Goal: Information Seeking & Learning: Learn about a topic

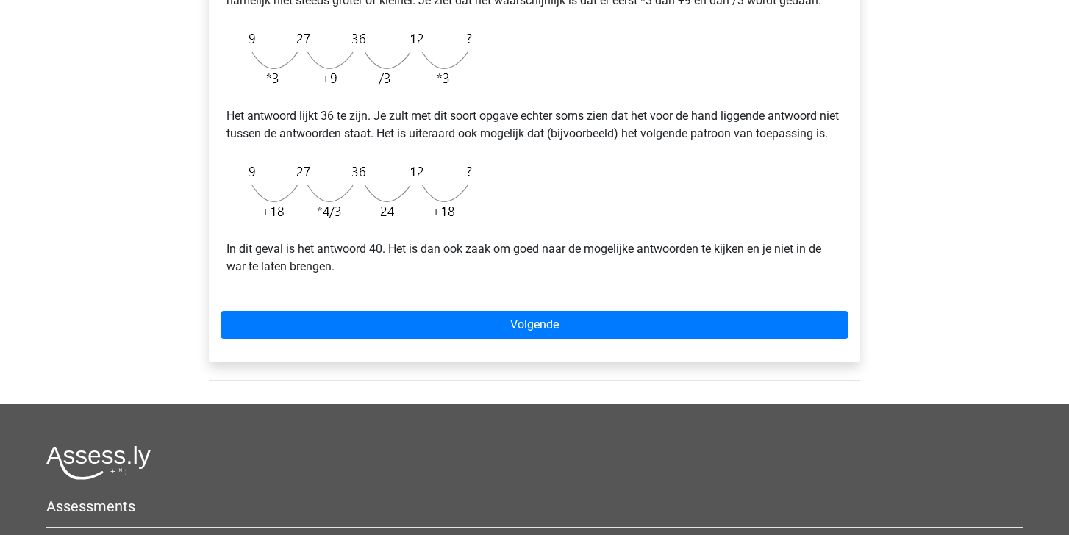
scroll to position [410, 0]
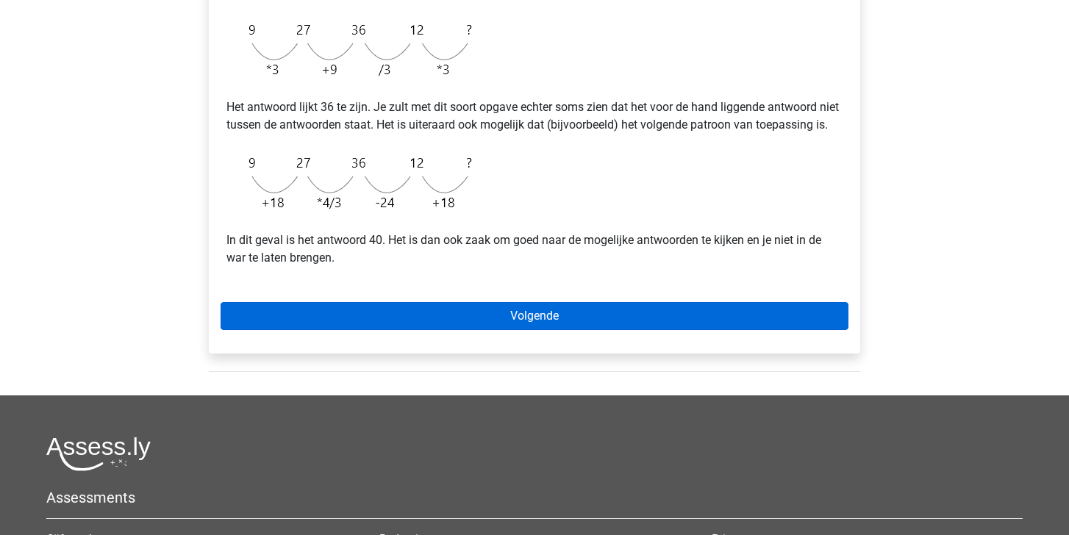
click at [519, 328] on link "Volgende" at bounding box center [535, 316] width 628 height 28
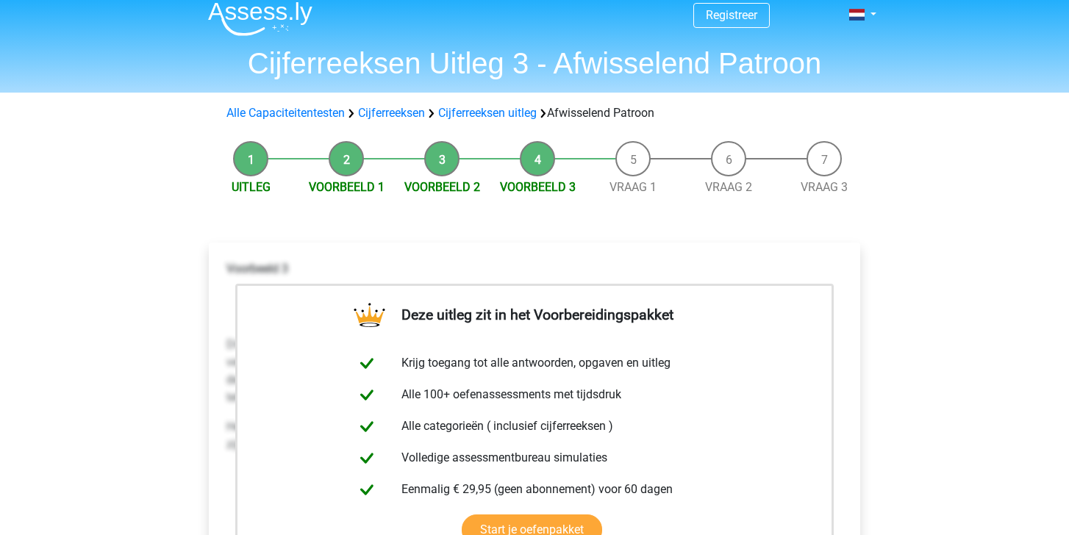
scroll to position [10, 0]
click at [394, 113] on link "Cijferreeksen" at bounding box center [391, 114] width 67 height 14
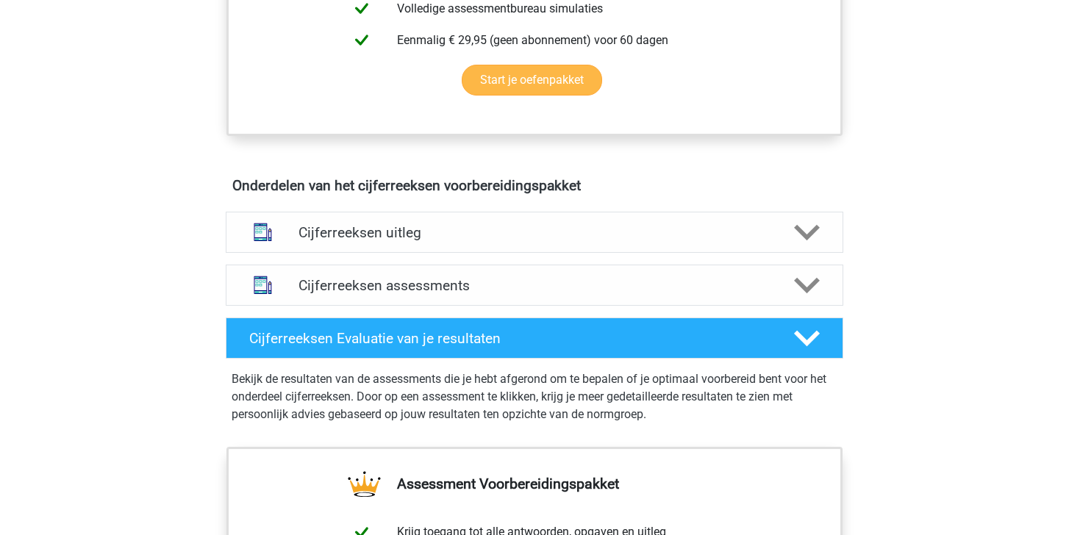
scroll to position [729, 0]
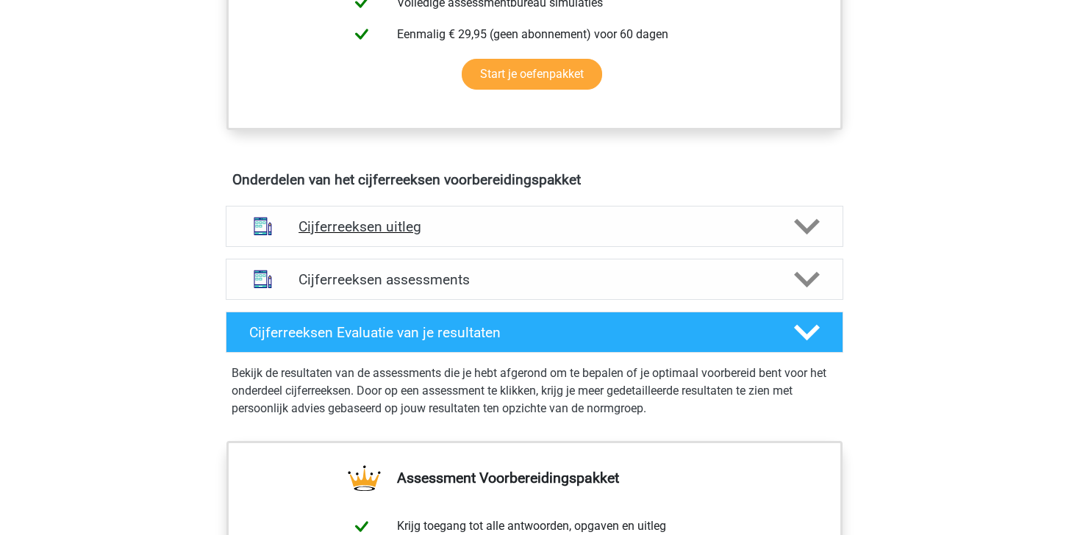
click at [817, 235] on polygon at bounding box center [807, 226] width 26 height 16
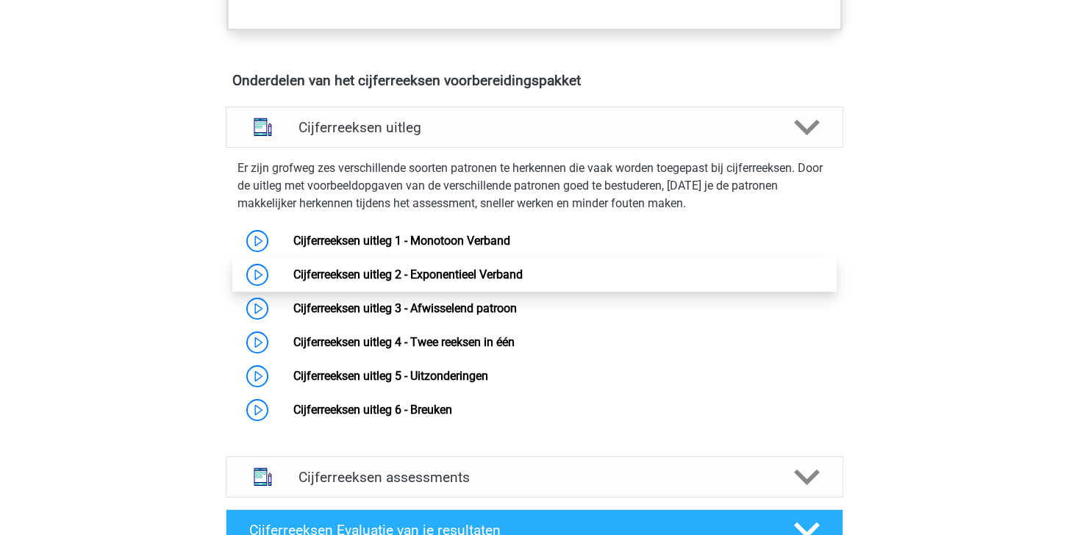
scroll to position [833, 0]
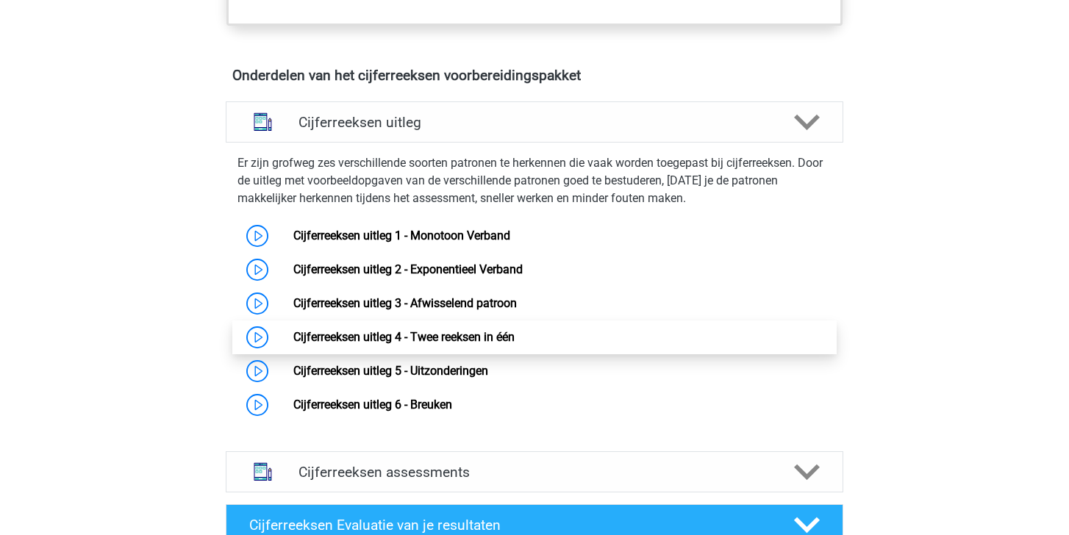
click at [293, 344] on link "Cijferreeksen uitleg 4 - Twee reeksen in één" at bounding box center [403, 337] width 221 height 14
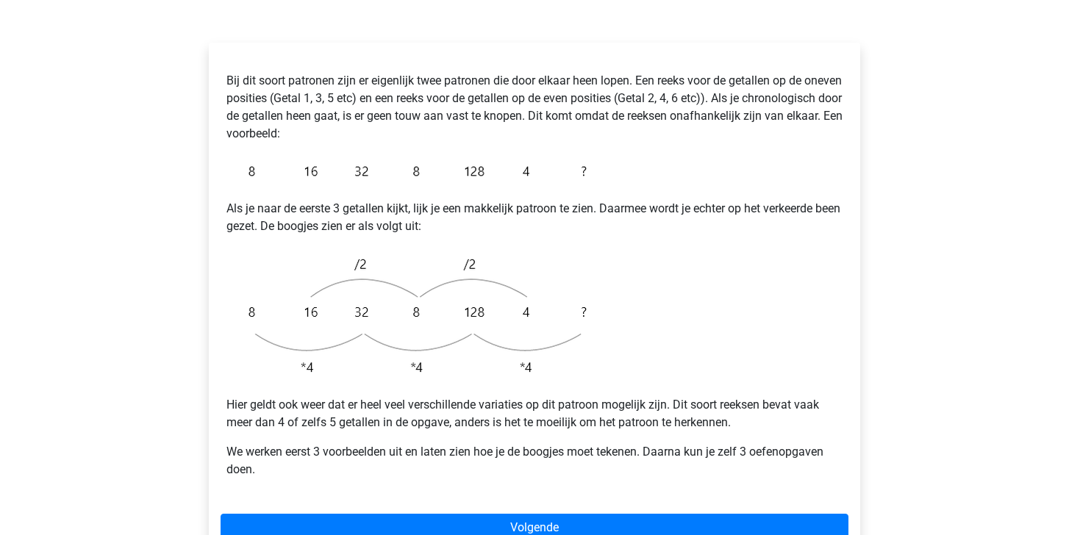
scroll to position [279, 0]
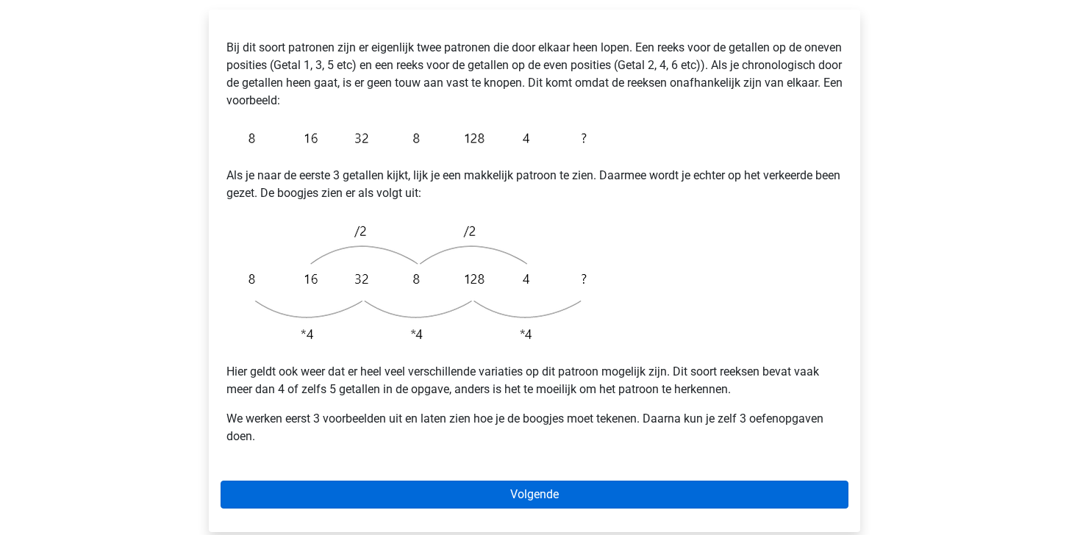
click at [493, 481] on link "Volgende" at bounding box center [535, 495] width 628 height 28
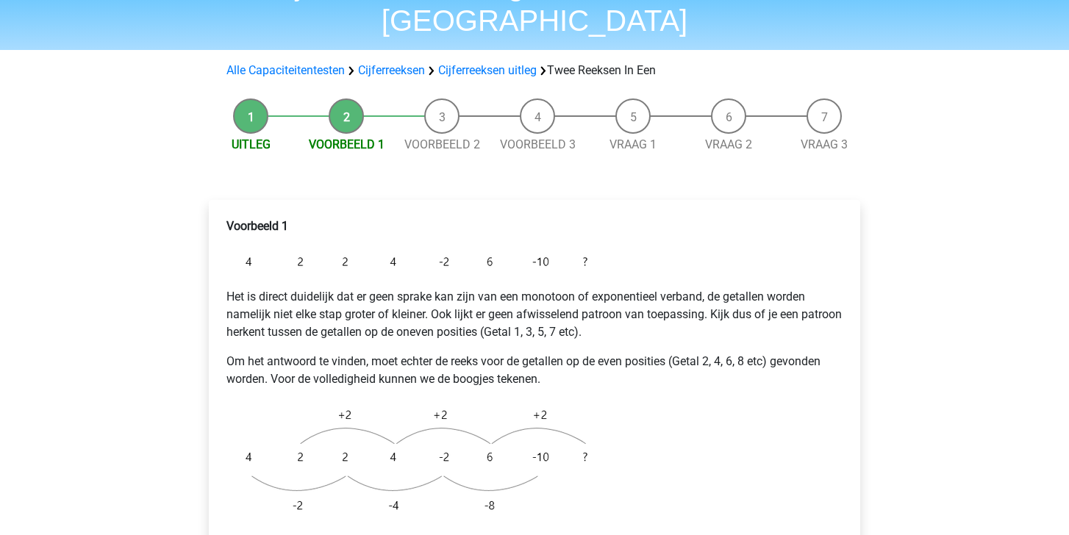
scroll to position [101, 0]
